Goal: Task Accomplishment & Management: Manage account settings

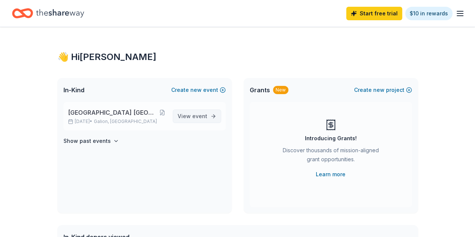
click at [201, 116] on span "event" at bounding box center [199, 116] width 15 height 6
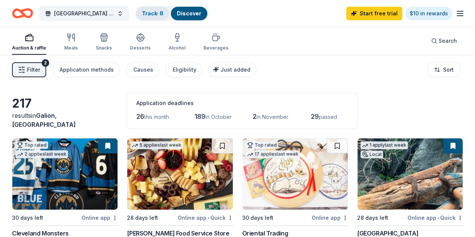
click at [158, 11] on link "Track · 8" at bounding box center [152, 13] width 21 height 6
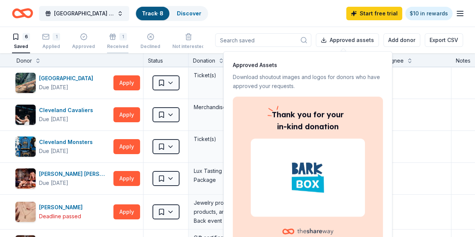
click at [122, 44] on div "Received" at bounding box center [117, 47] width 21 height 6
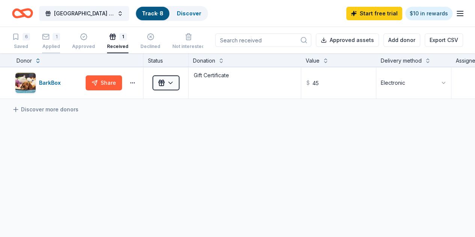
click at [56, 44] on div "Applied" at bounding box center [51, 47] width 18 height 6
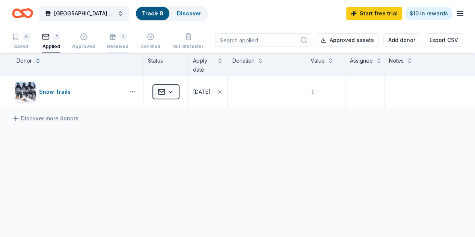
click at [119, 44] on div "Received" at bounding box center [117, 47] width 21 height 6
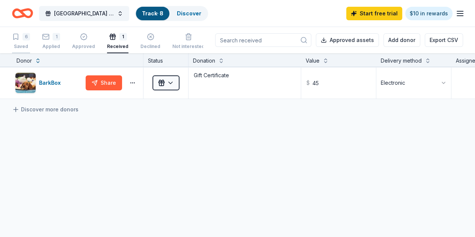
click at [24, 41] on div "6 Saved" at bounding box center [21, 41] width 18 height 17
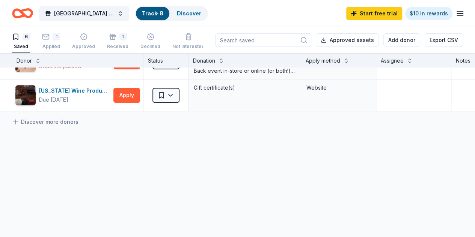
scroll to position [113, 0]
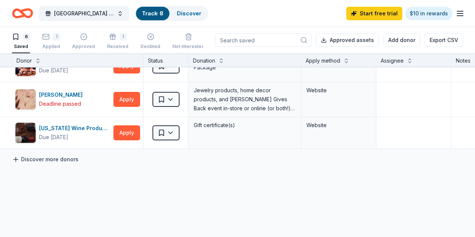
click at [41, 158] on link "Discover more donors" at bounding box center [45, 159] width 66 height 9
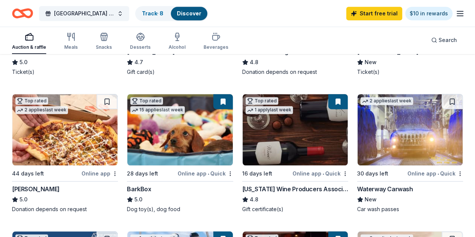
scroll to position [150, 0]
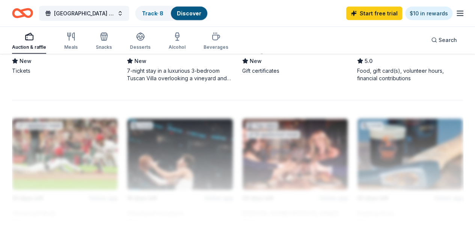
scroll to position [751, 0]
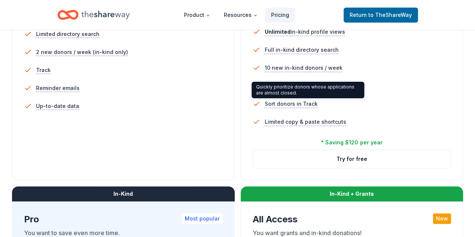
scroll to position [263, 0]
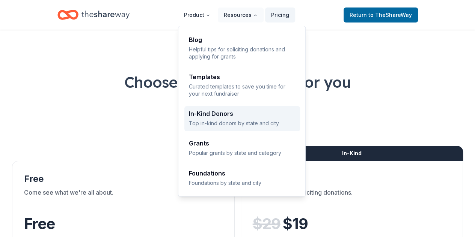
click at [226, 115] on div "In-Kind Donors" at bounding box center [242, 114] width 107 height 6
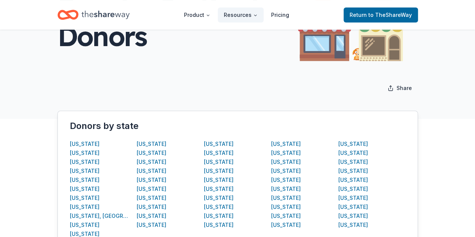
scroll to position [75, 0]
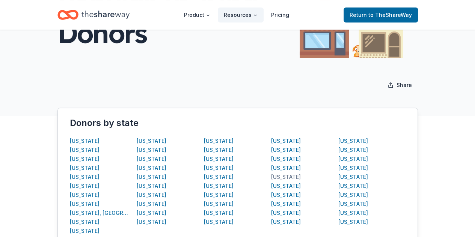
click at [278, 175] on div "[US_STATE]" at bounding box center [286, 177] width 30 height 9
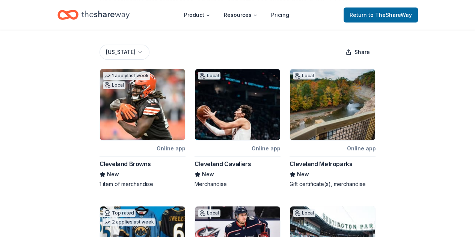
scroll to position [113, 0]
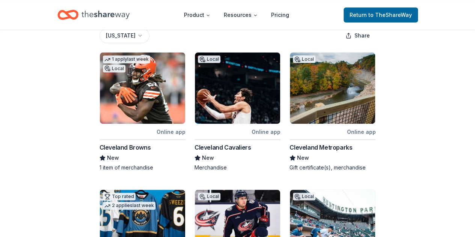
click at [332, 146] on div "Cleveland Metroparks" at bounding box center [320, 147] width 63 height 9
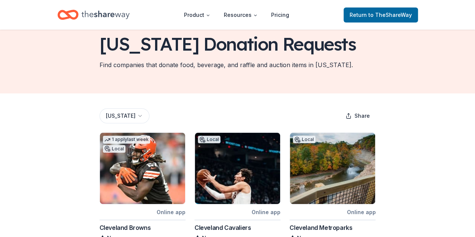
scroll to position [75, 0]
